Goal: Transaction & Acquisition: Purchase product/service

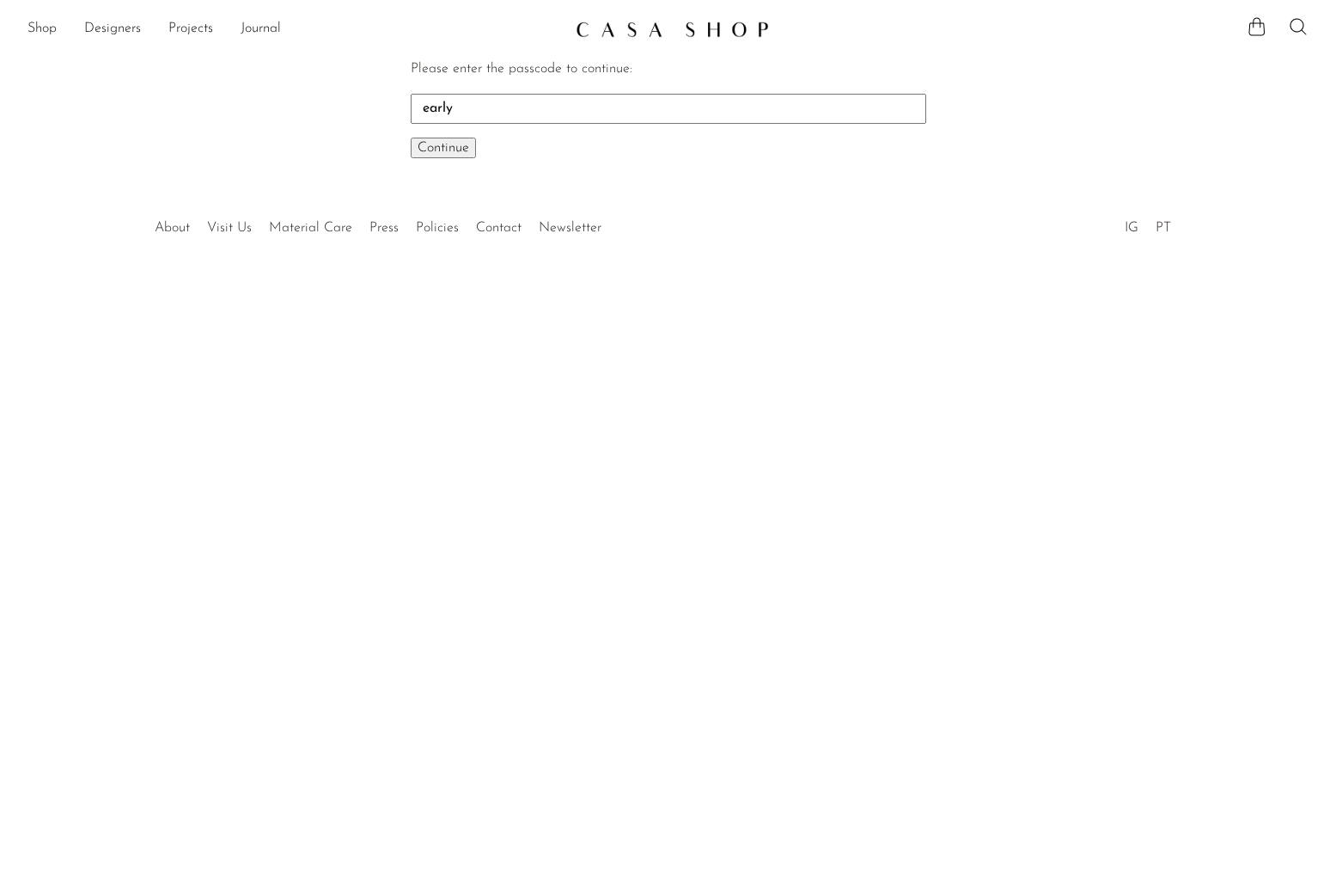
type input "early"
click at [411, 137] on button "Continue One moment..." at bounding box center [444, 147] width 66 height 21
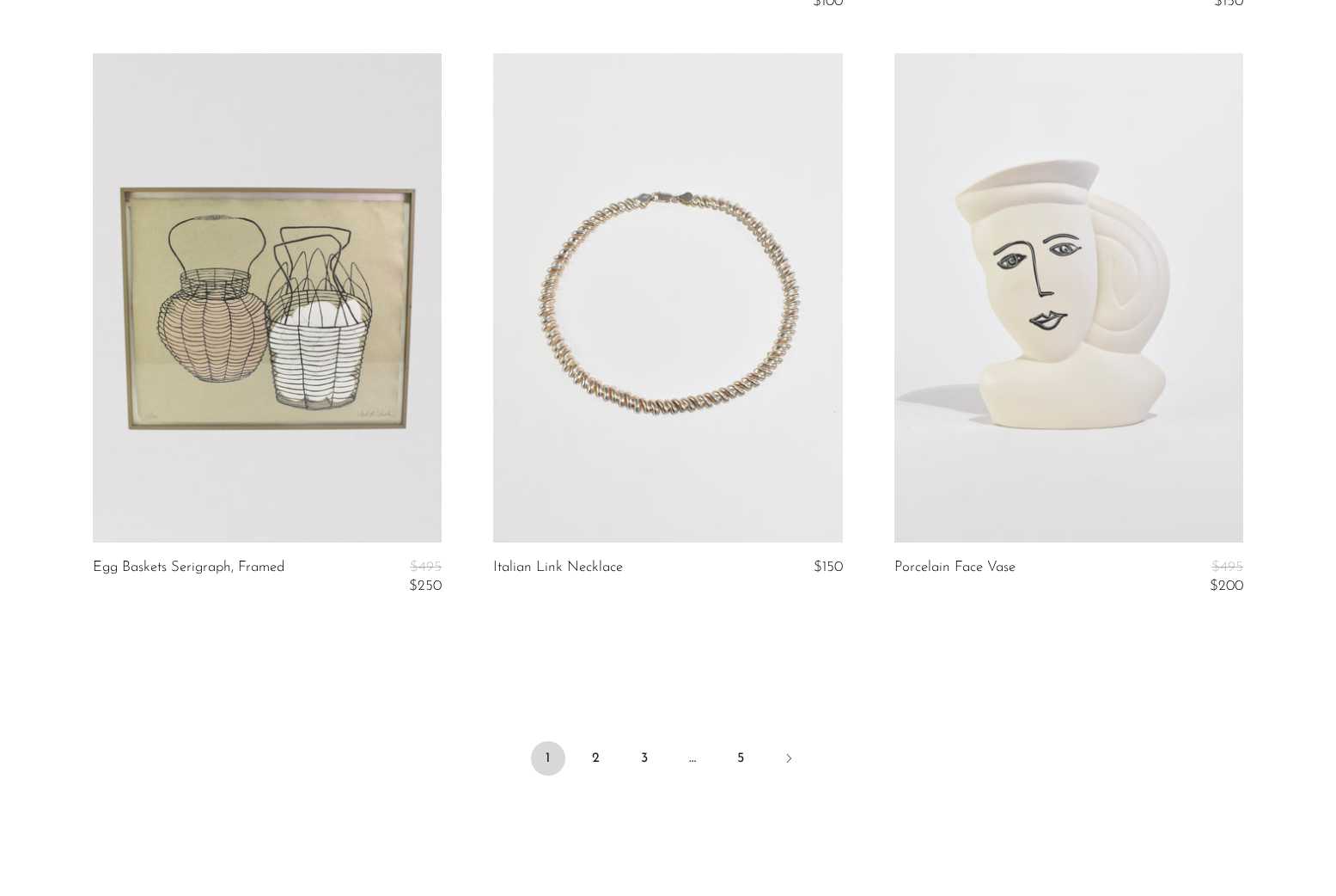
scroll to position [6598, 0]
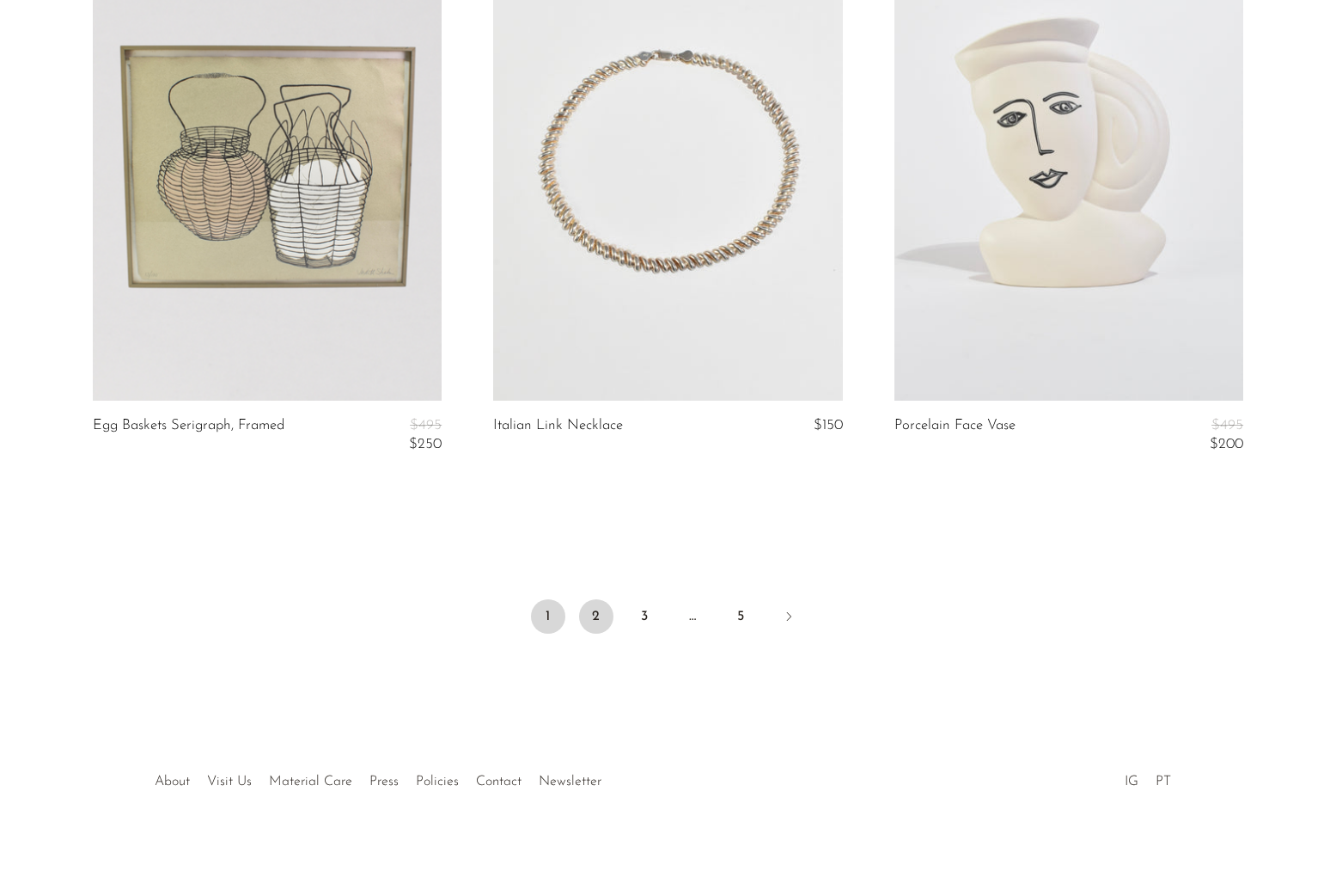
click at [610, 617] on link "2" at bounding box center [596, 616] width 35 height 35
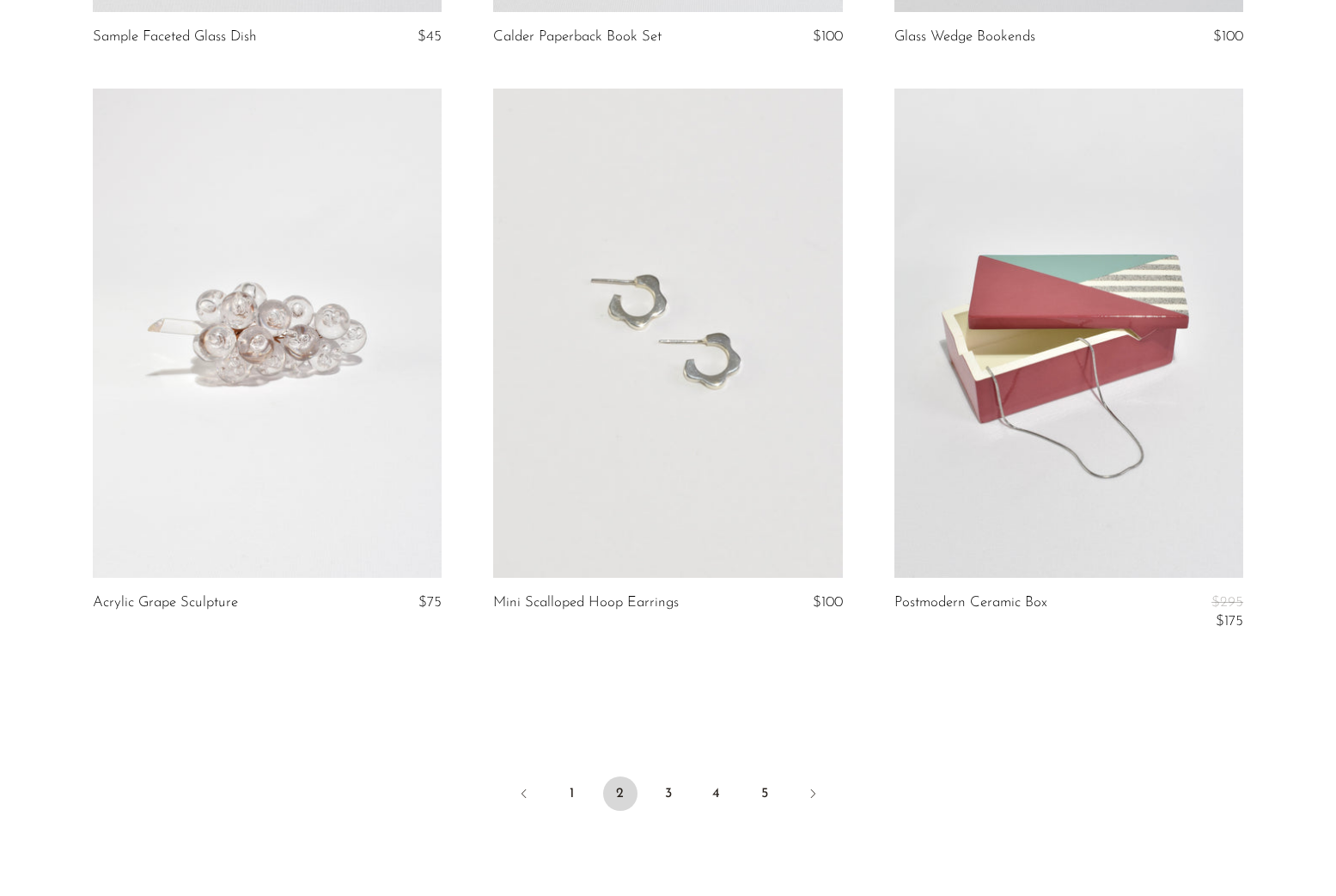
scroll to position [6389, 0]
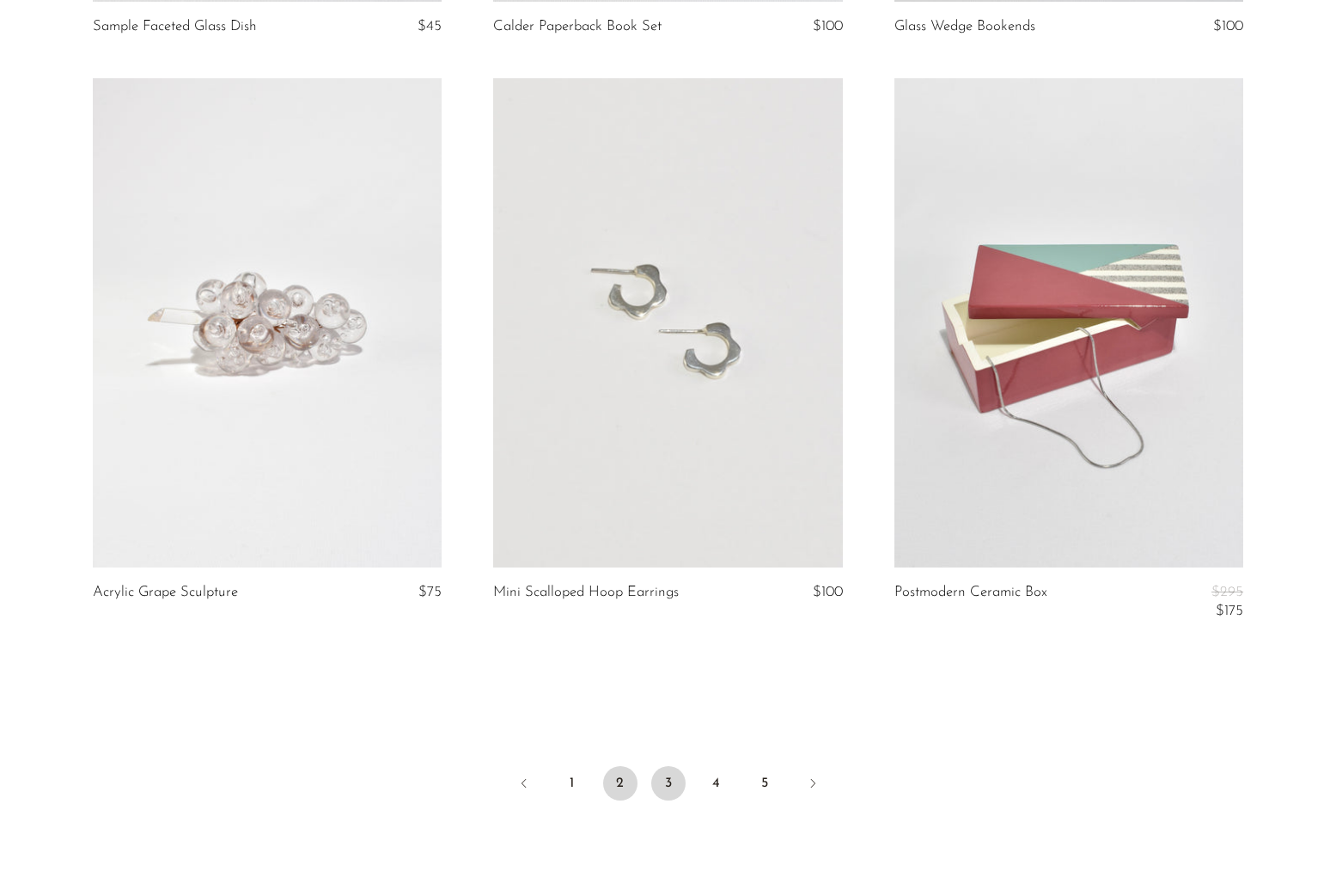
click at [668, 794] on link "3" at bounding box center [668, 783] width 35 height 35
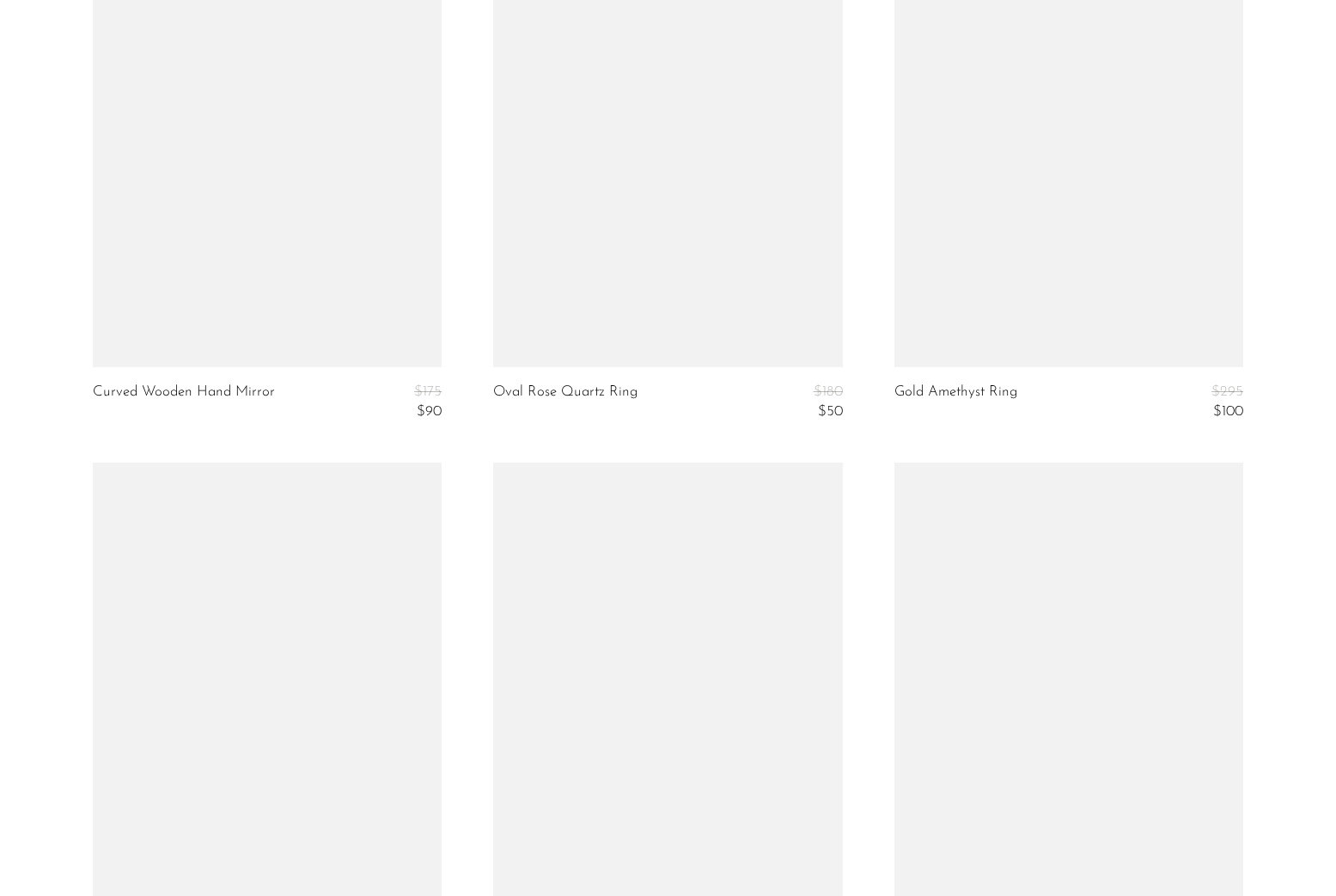
scroll to position [6512, 0]
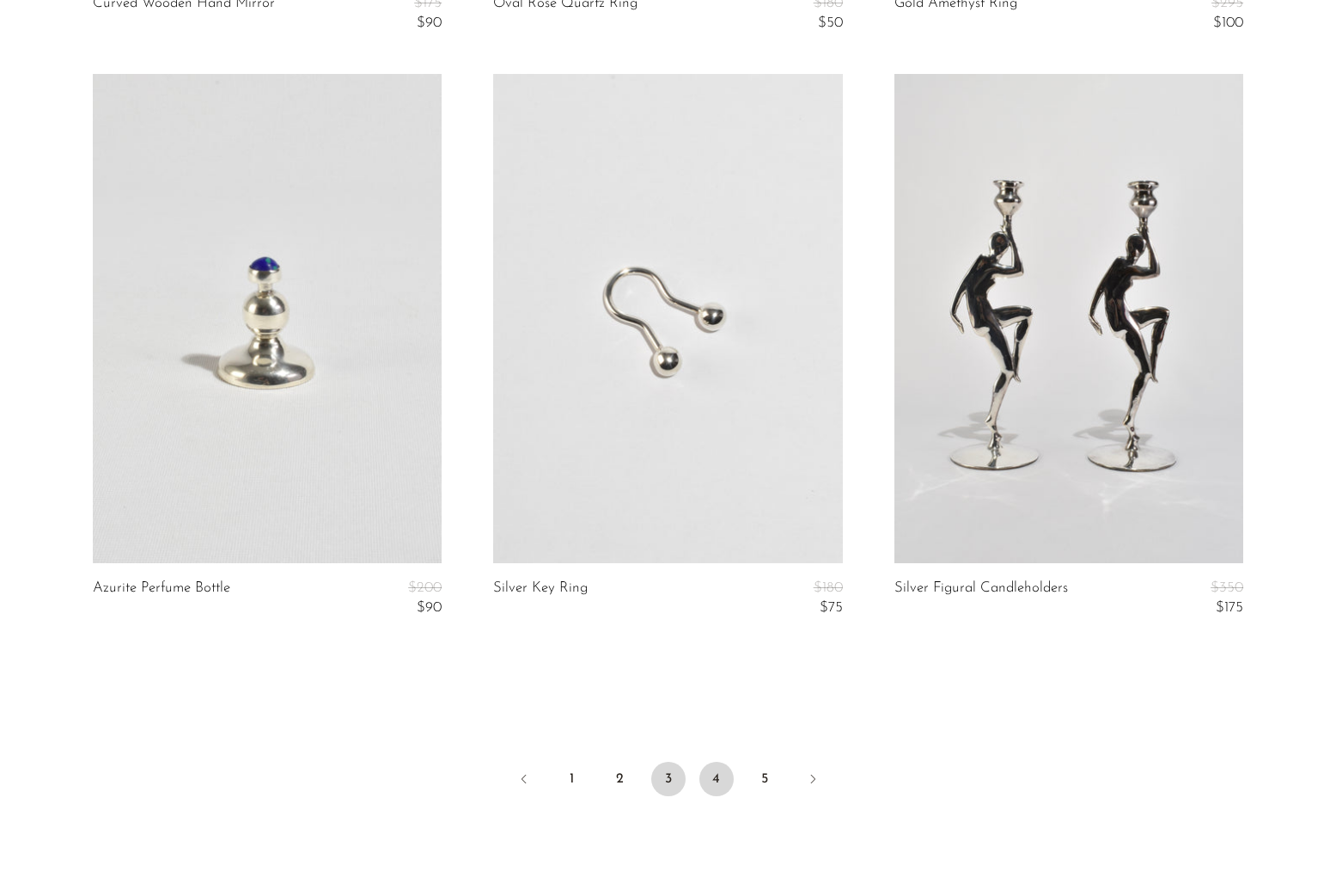
click at [716, 780] on link "4" at bounding box center [716, 779] width 35 height 35
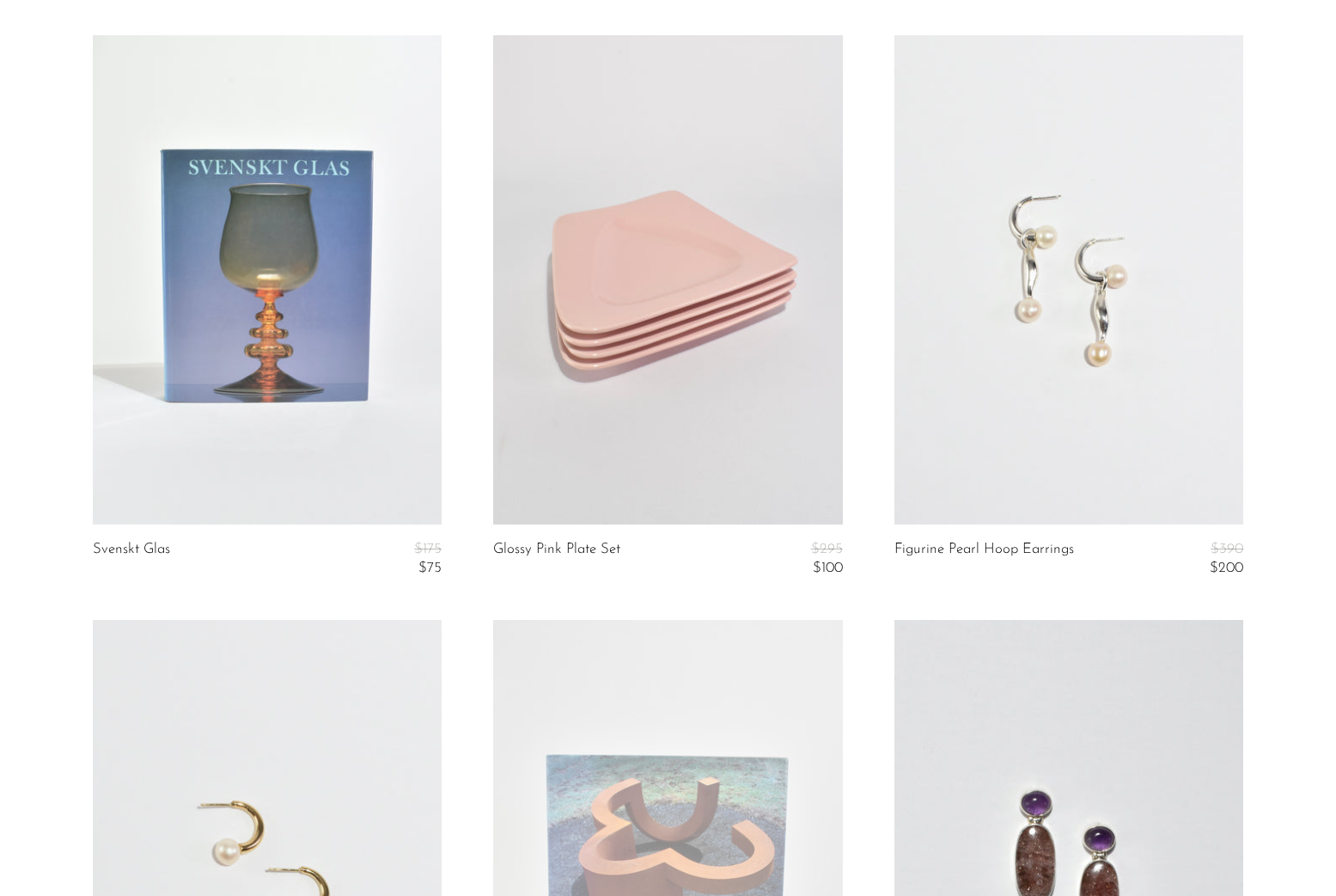
scroll to position [2443, 0]
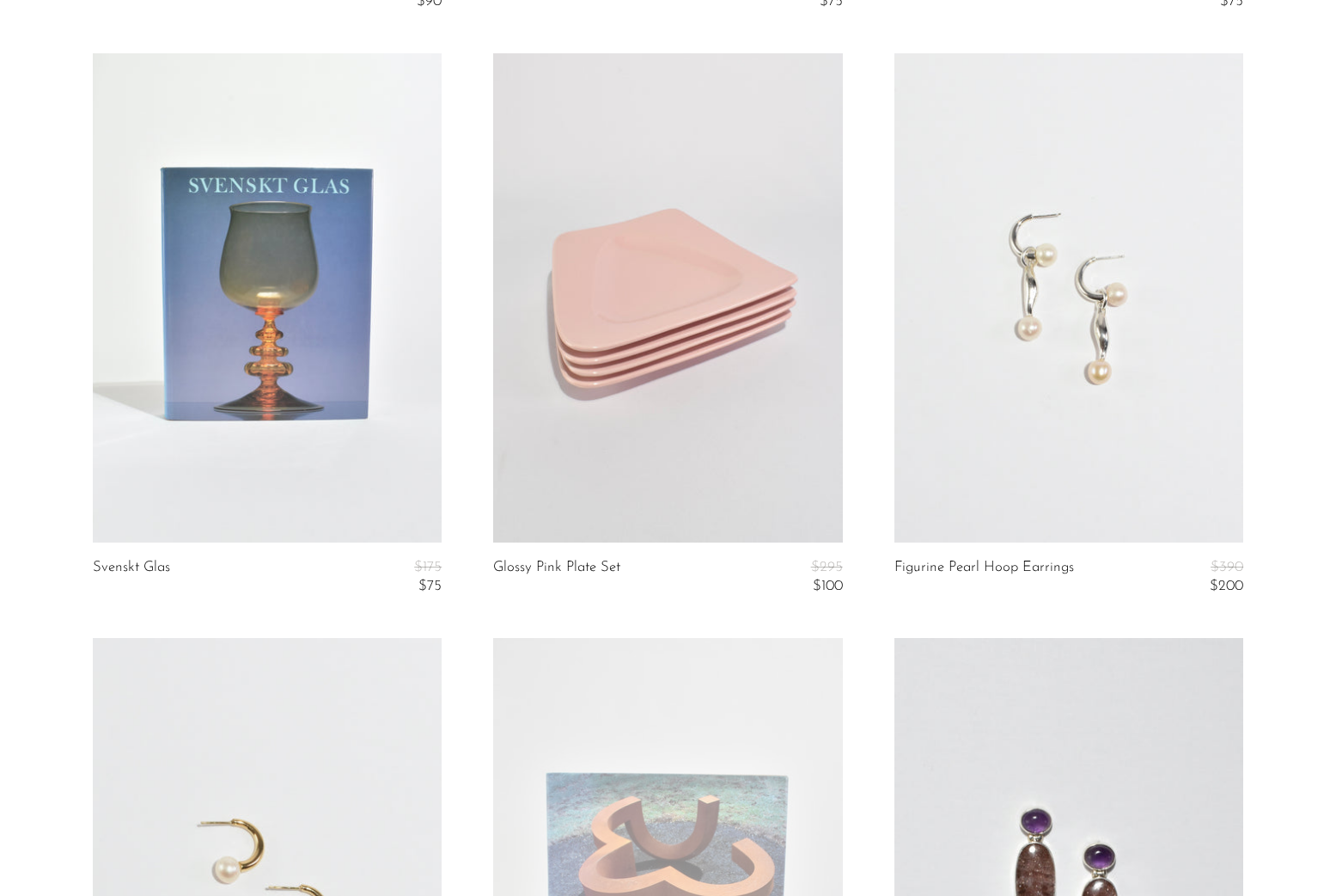
click at [239, 431] on link at bounding box center [266, 298] width 349 height 489
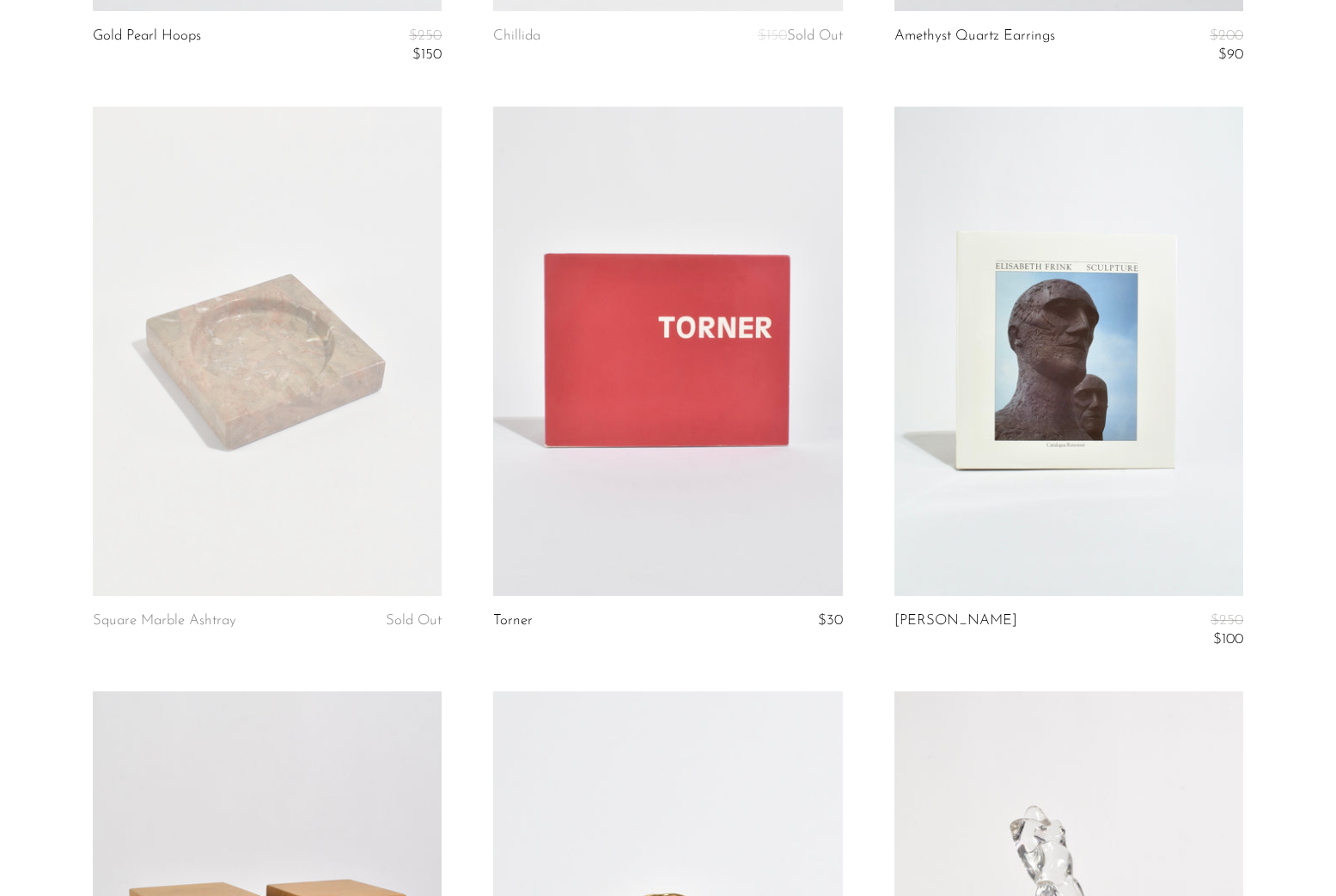
scroll to position [3587, 0]
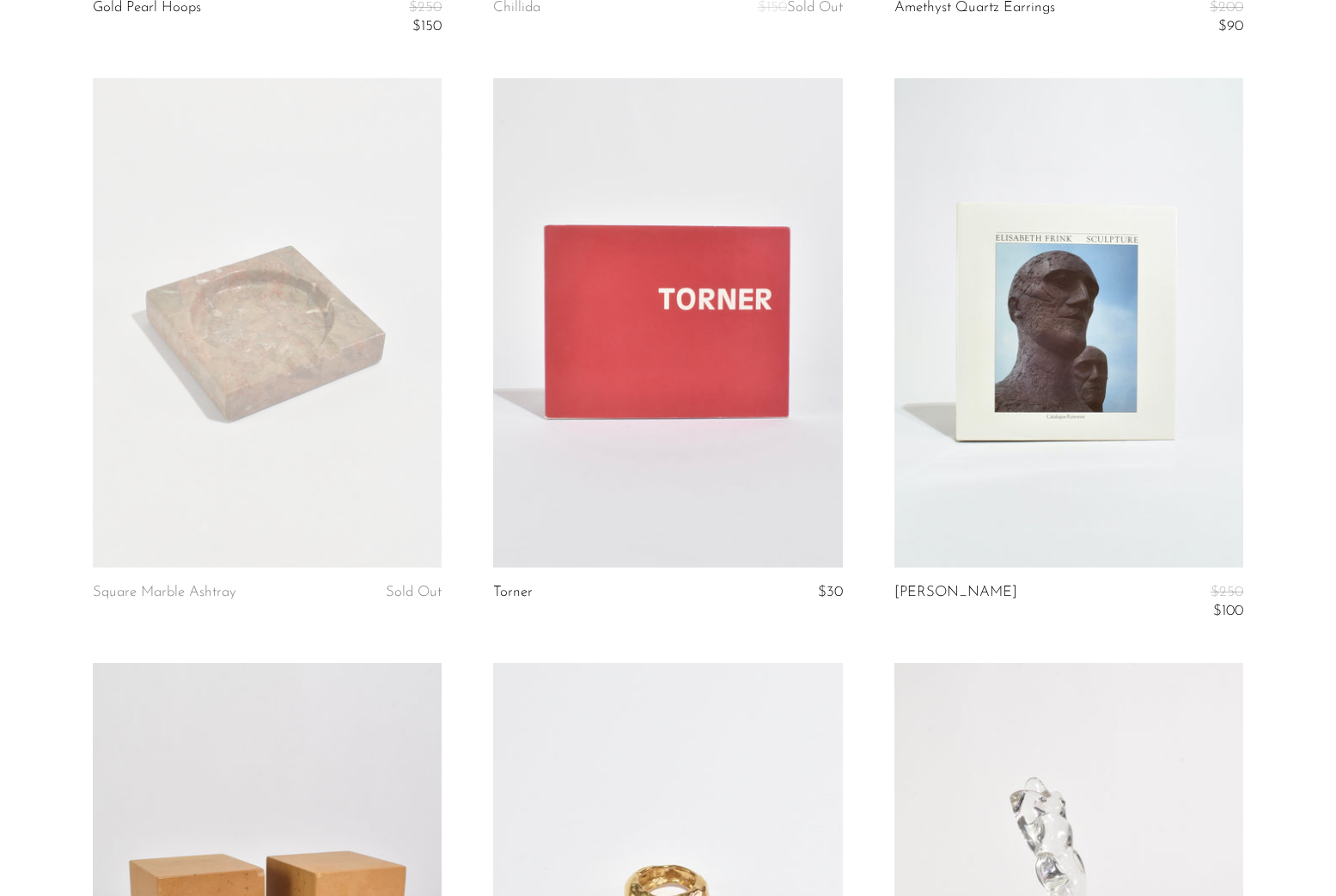
click at [958, 471] on link at bounding box center [1069, 323] width 349 height 489
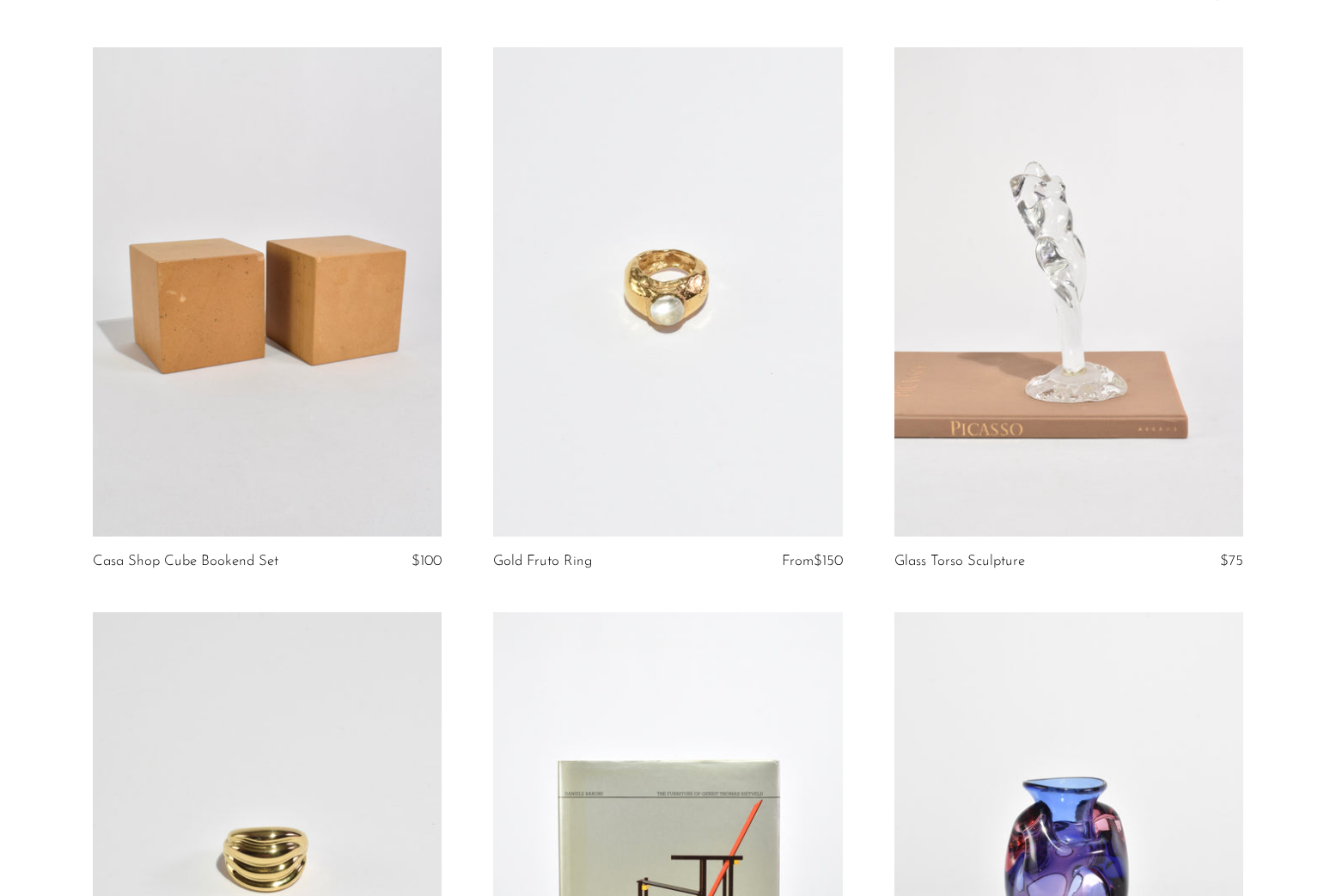
scroll to position [4612, 0]
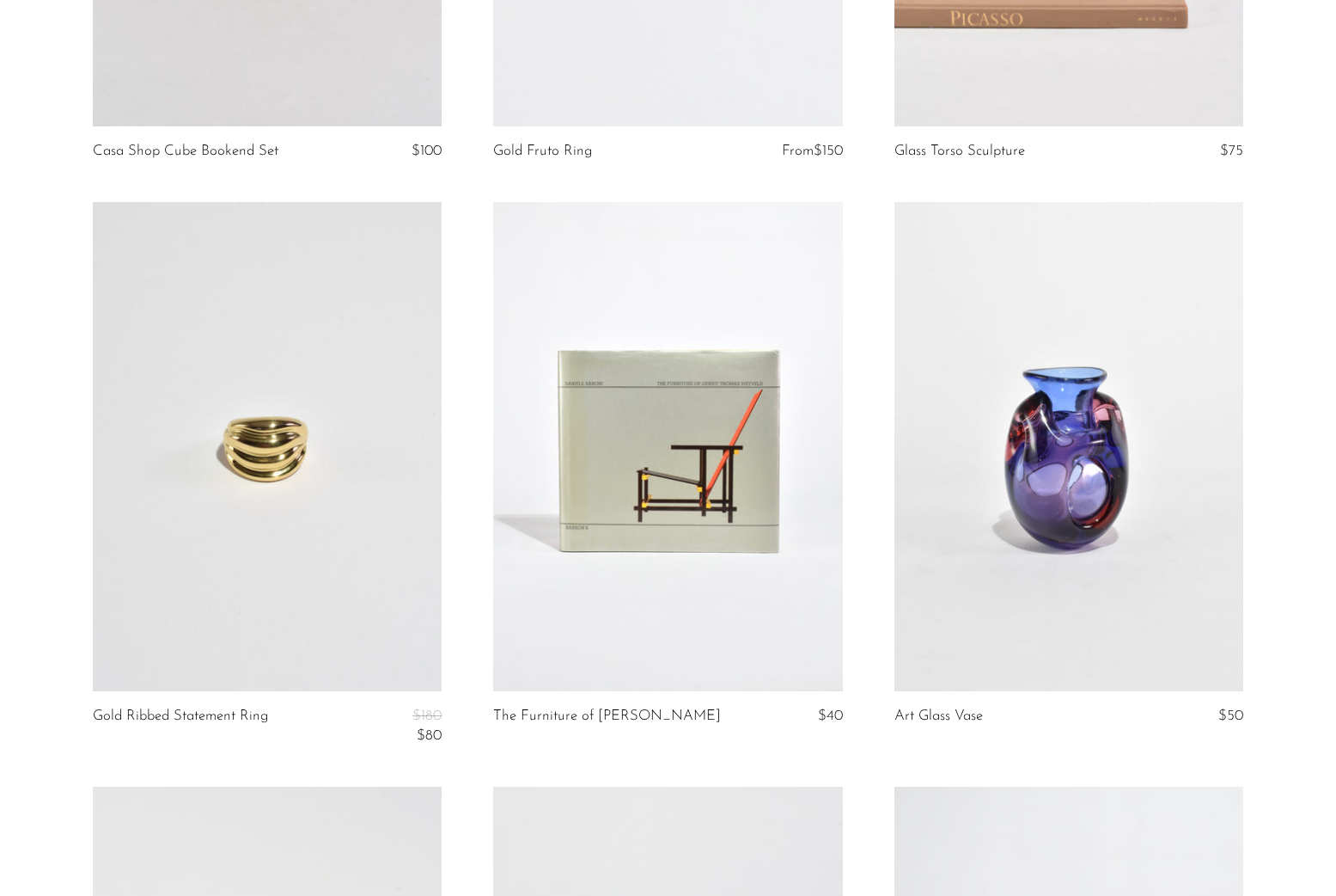
click at [720, 504] on link at bounding box center [668, 446] width 349 height 489
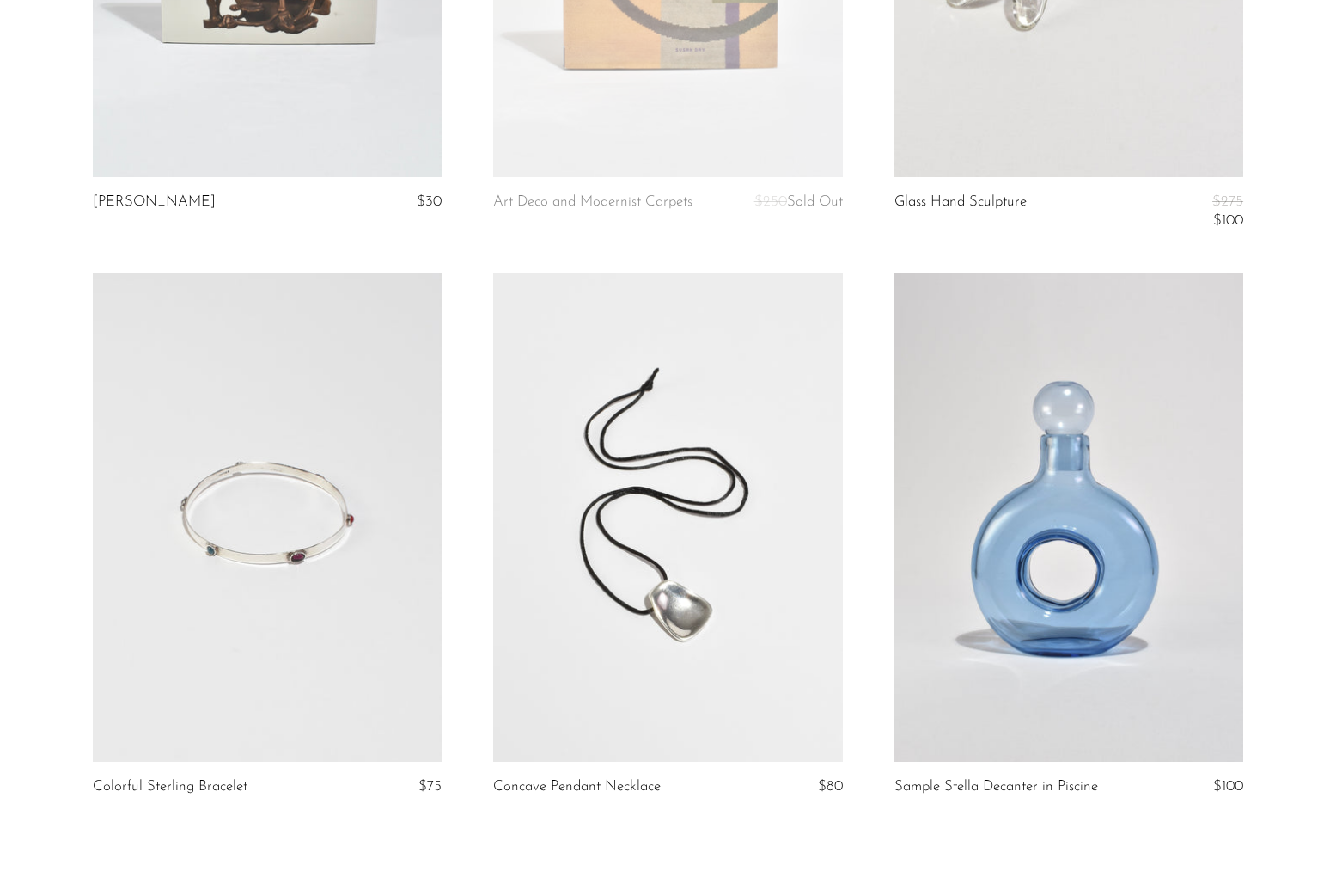
scroll to position [6387, 0]
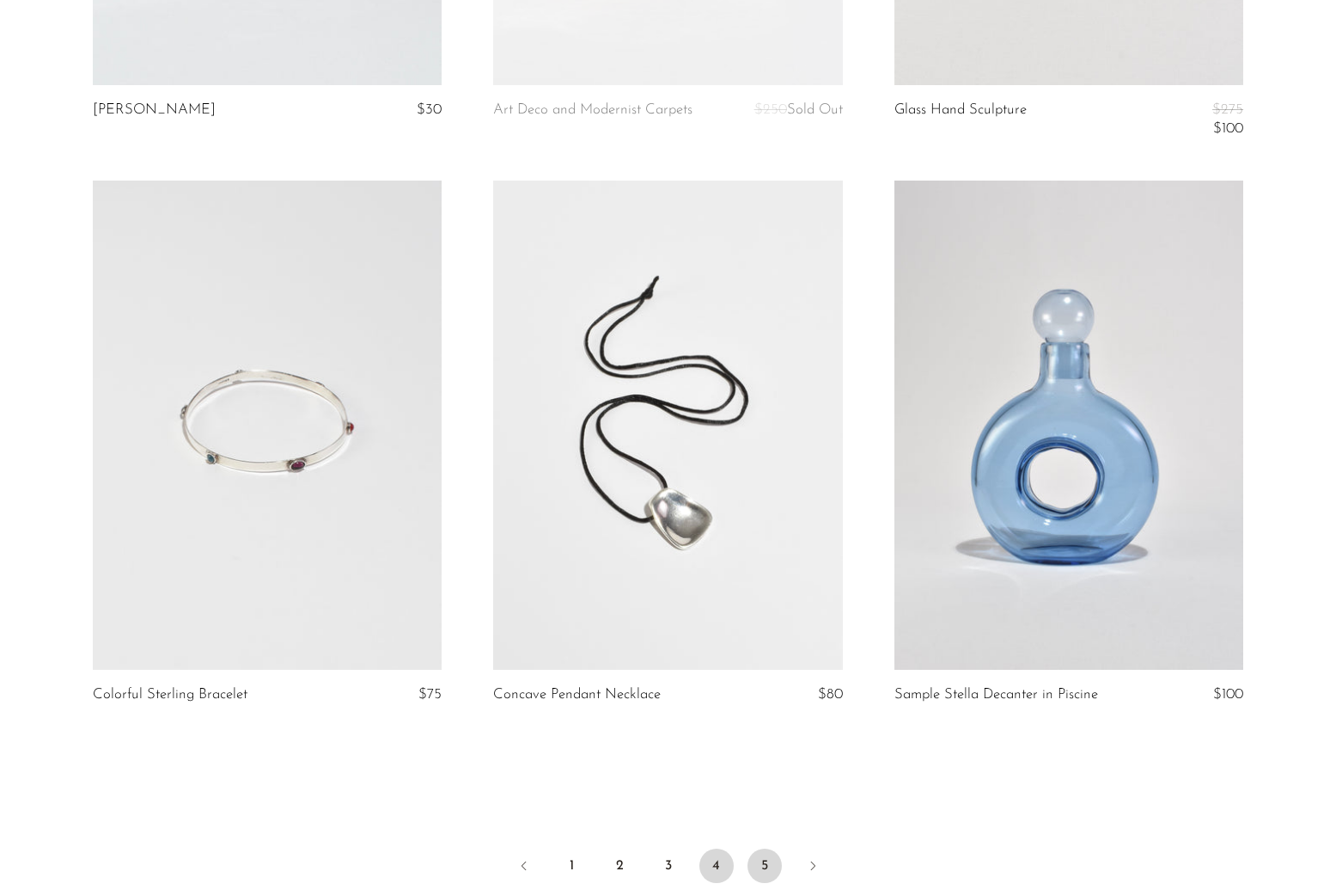
click at [764, 870] on link "5" at bounding box center [765, 865] width 35 height 35
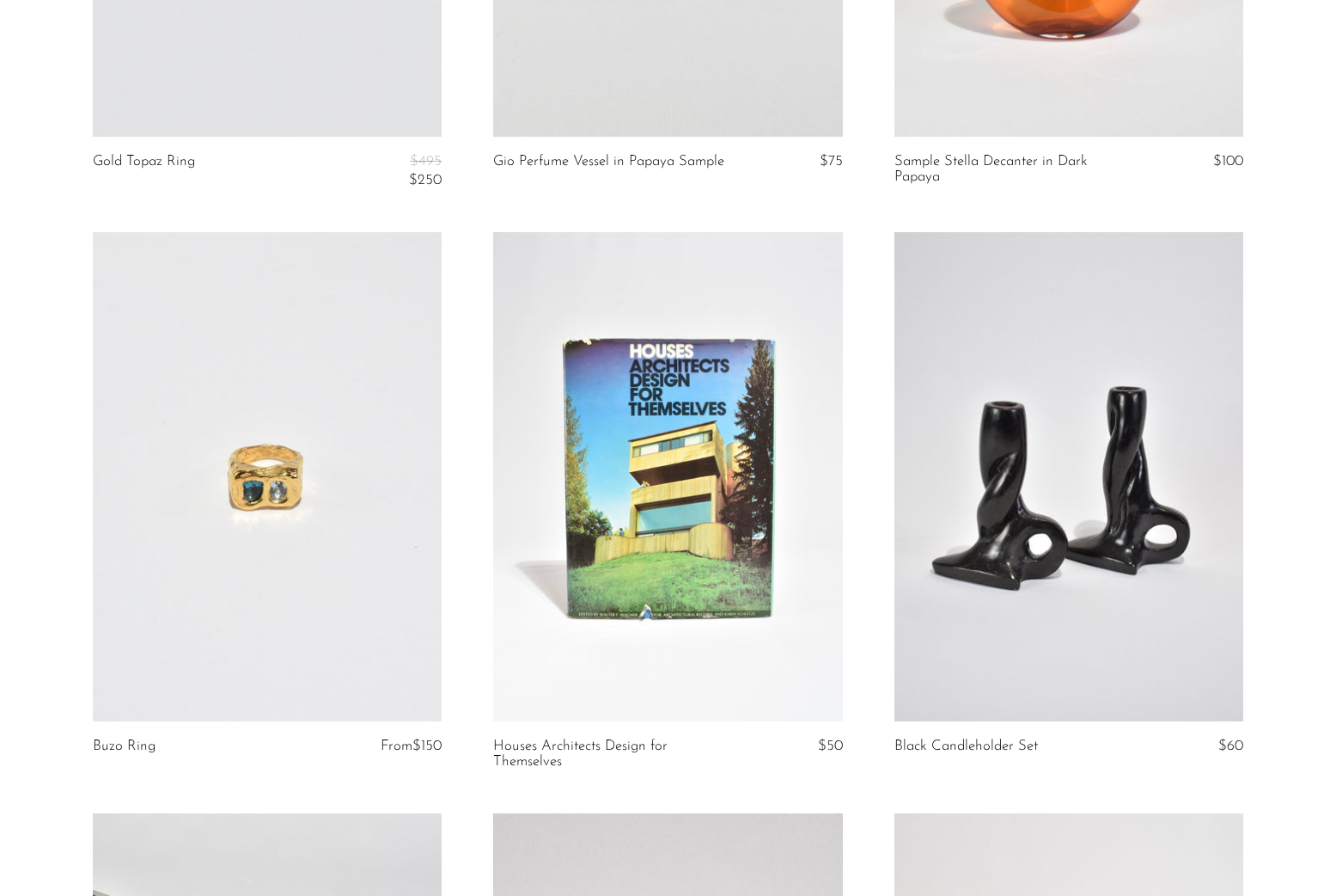
click at [792, 658] on link at bounding box center [668, 477] width 349 height 489
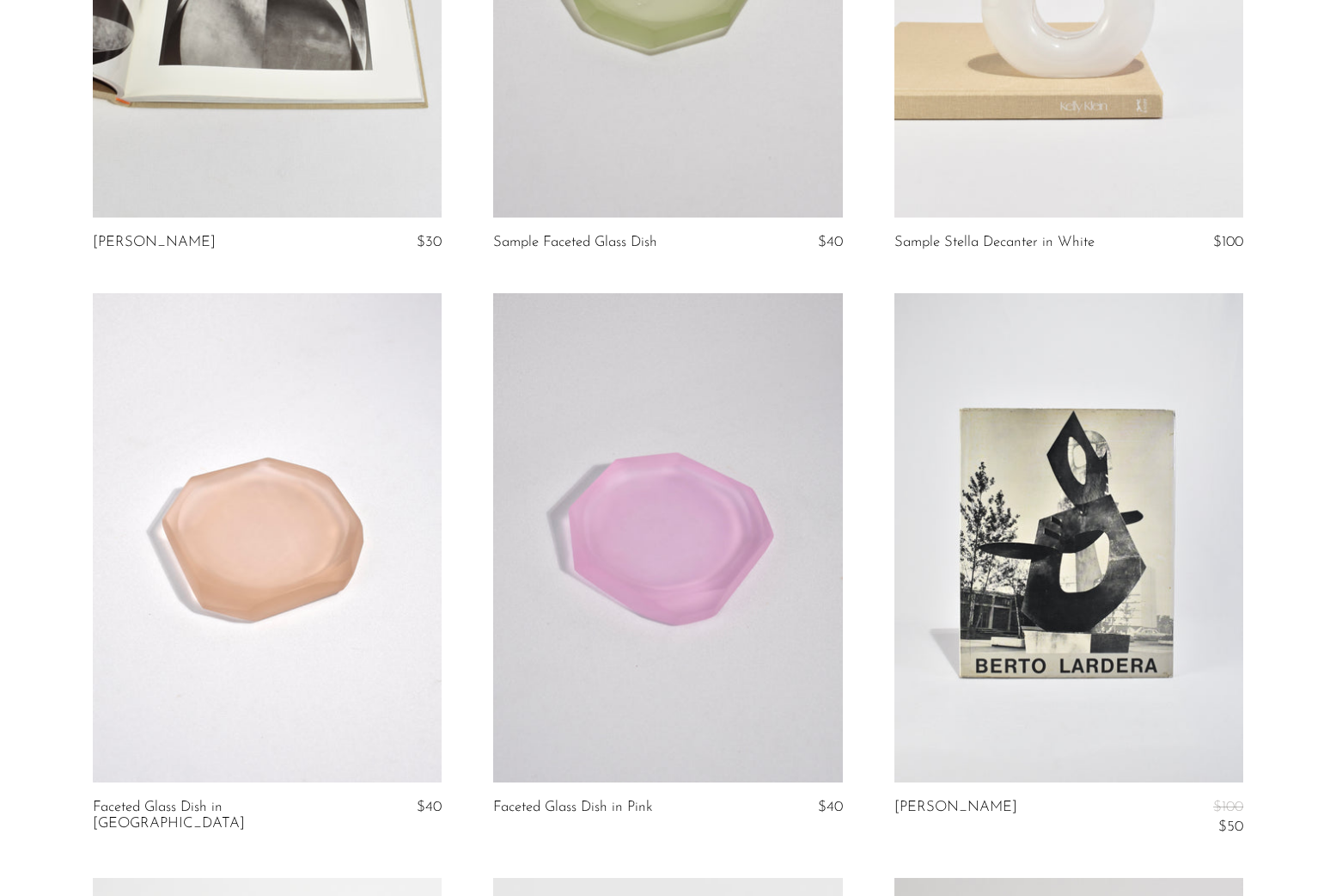
click at [1023, 655] on link at bounding box center [1069, 537] width 349 height 489
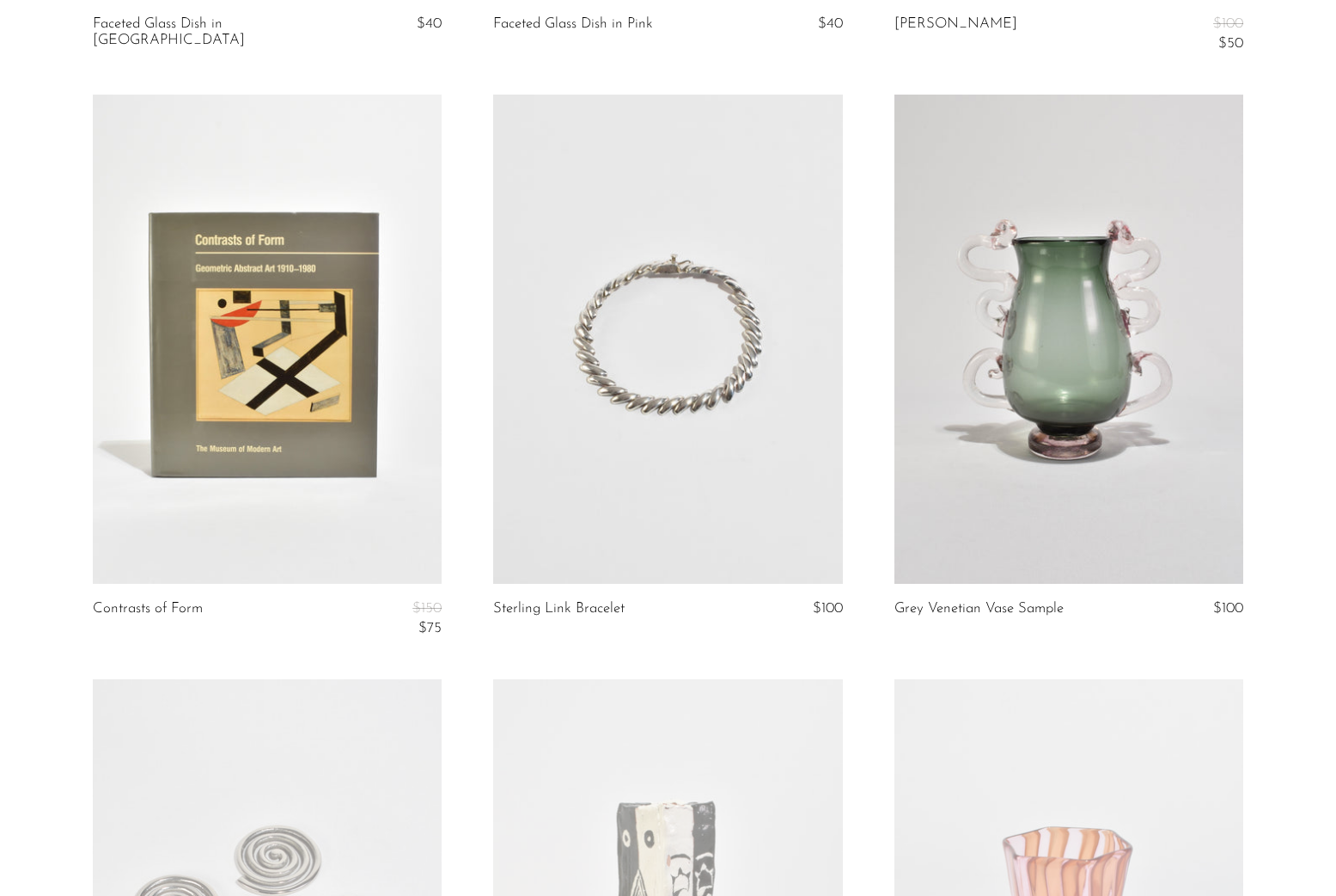
click at [383, 508] on link at bounding box center [266, 339] width 349 height 489
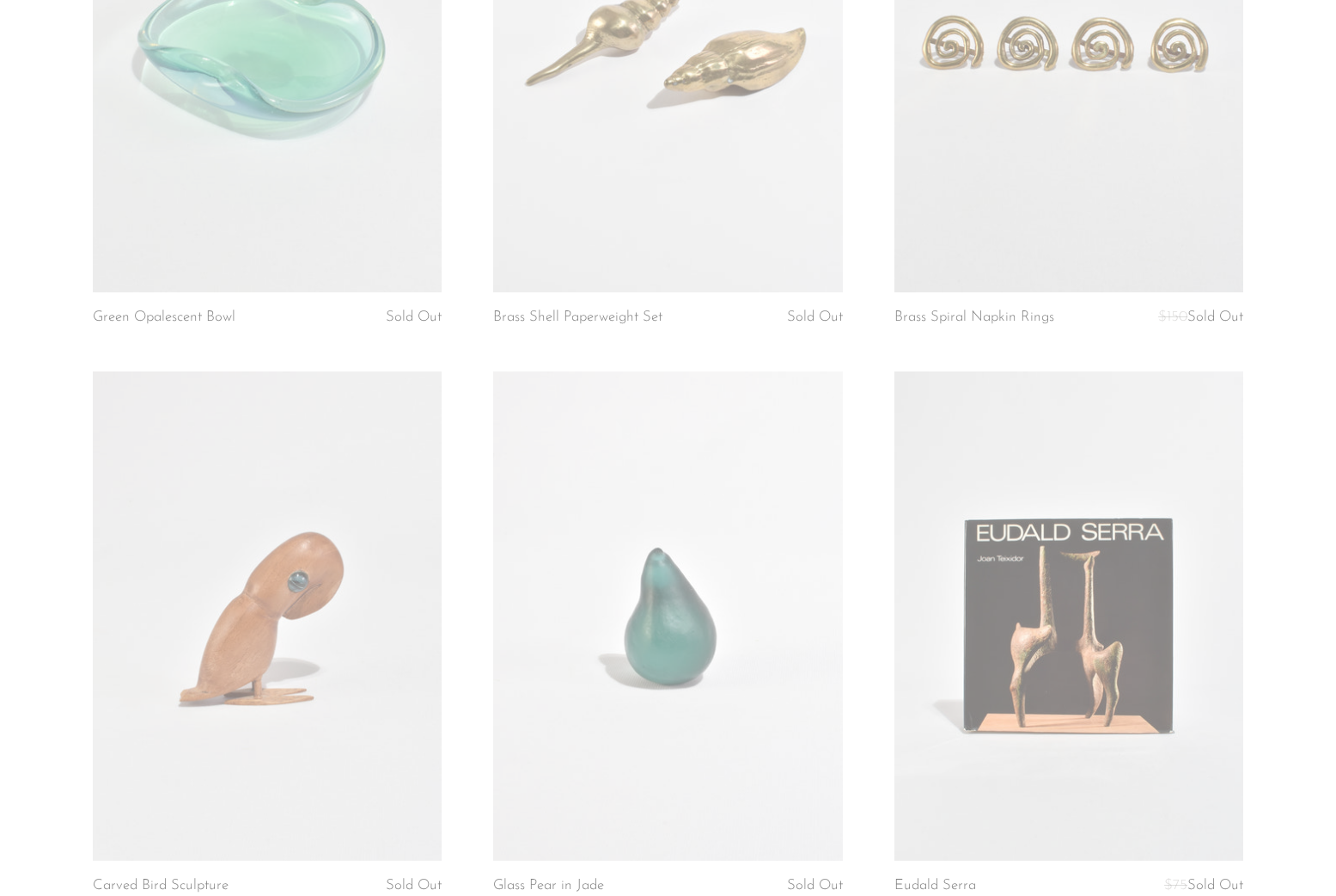
scroll to position [4644, 0]
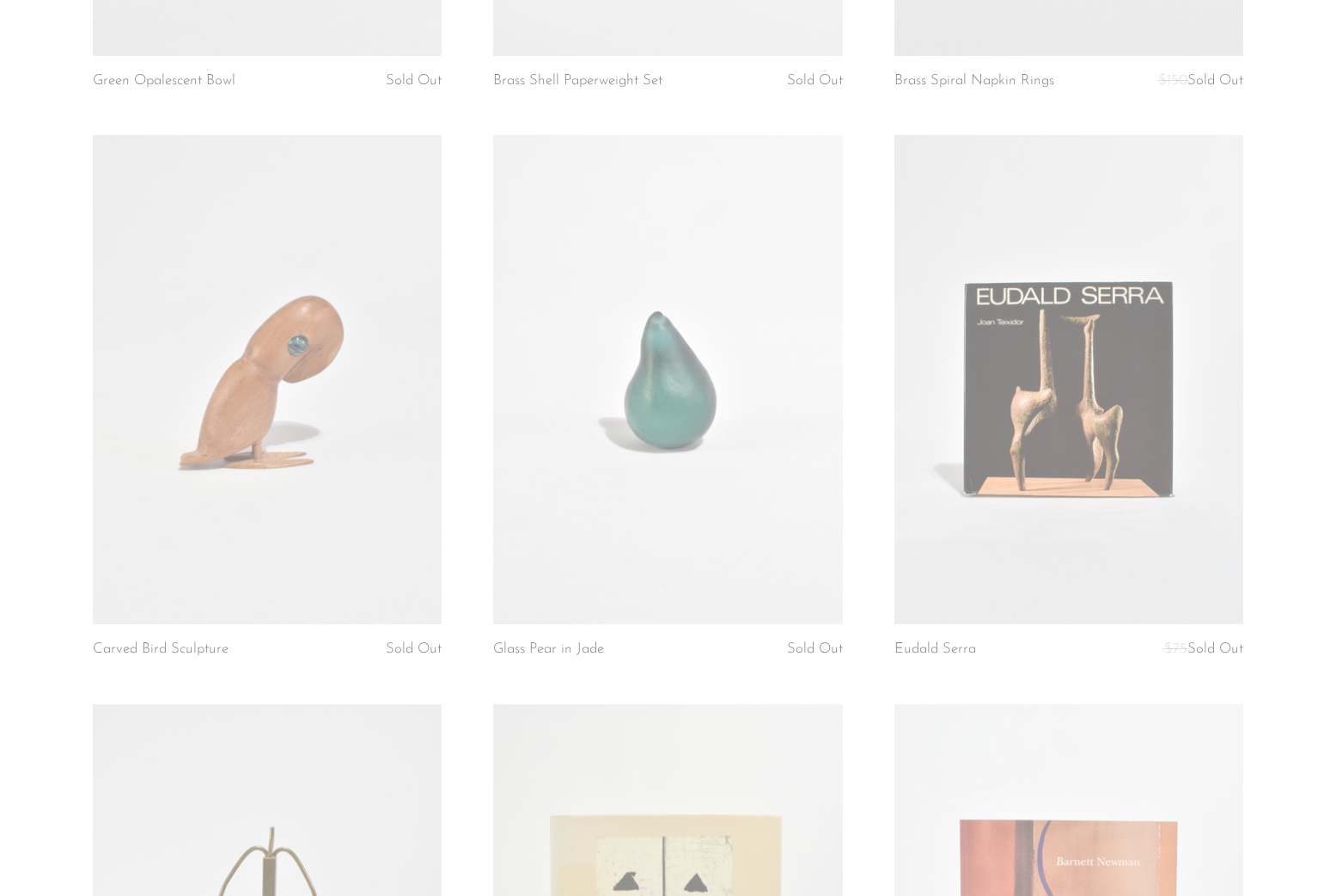
click at [978, 514] on link at bounding box center [1069, 379] width 349 height 489
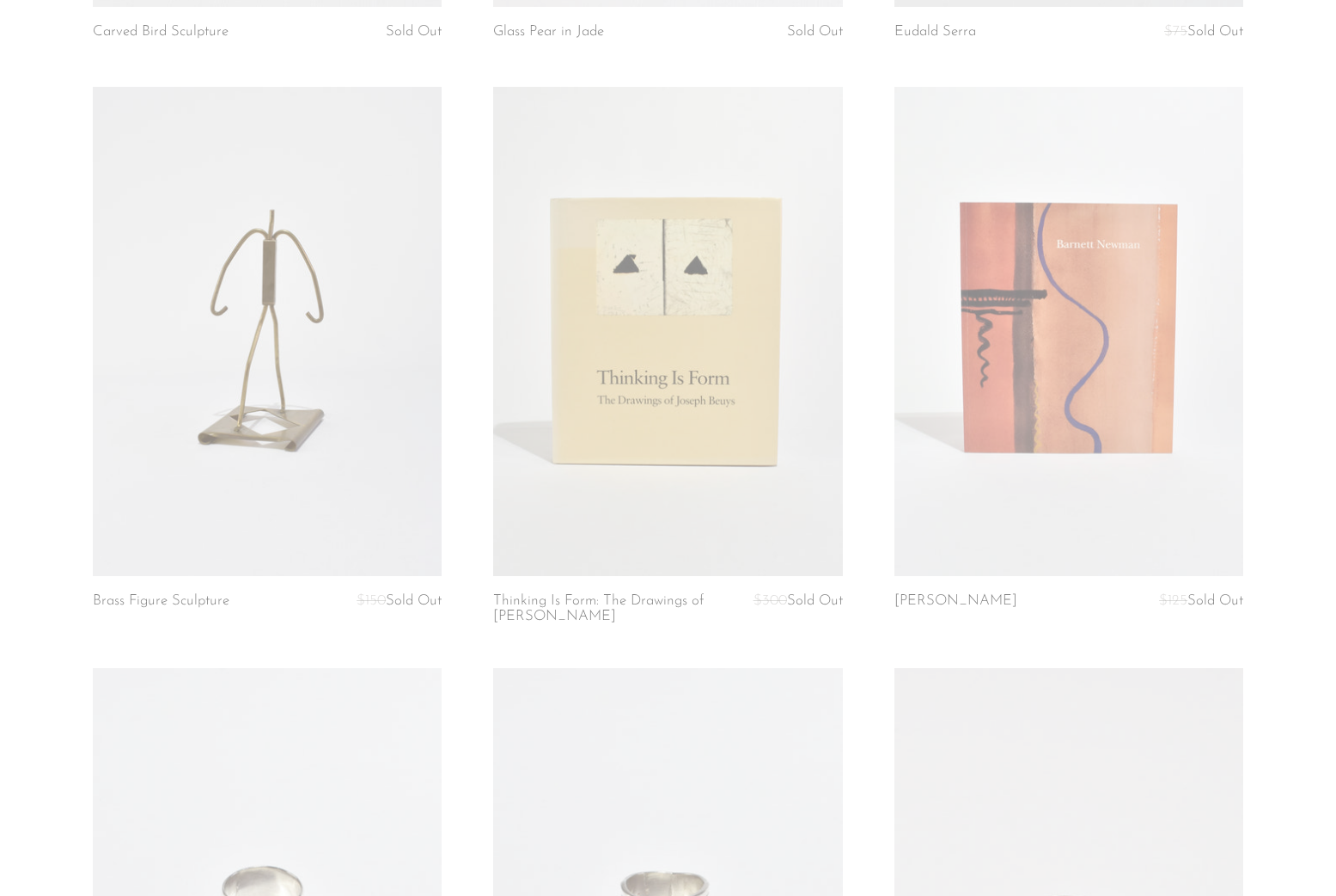
click at [758, 463] on link at bounding box center [668, 331] width 349 height 489
click at [985, 467] on link at bounding box center [1069, 331] width 349 height 489
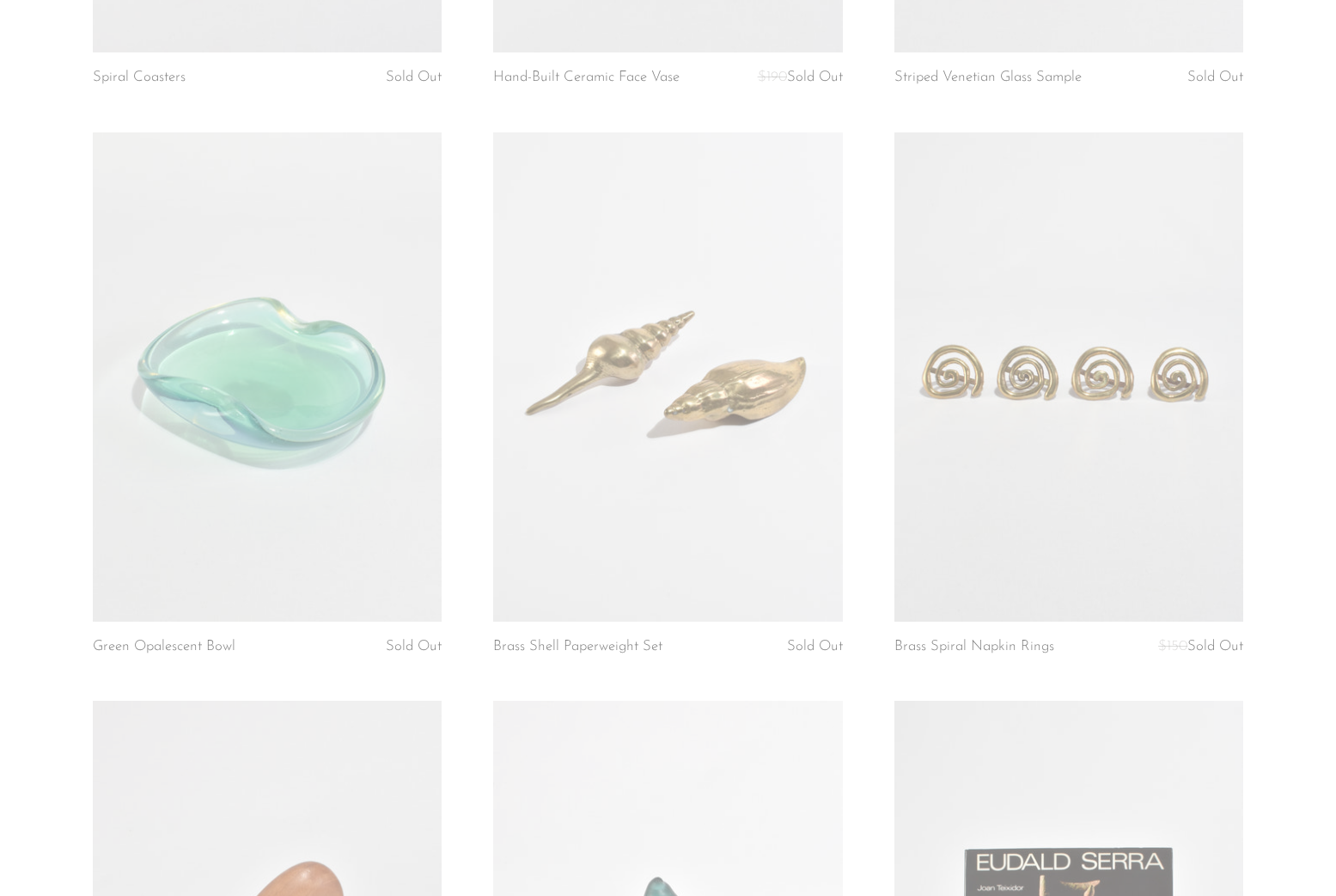
scroll to position [4017, 0]
